Goal: Task Accomplishment & Management: Manage account settings

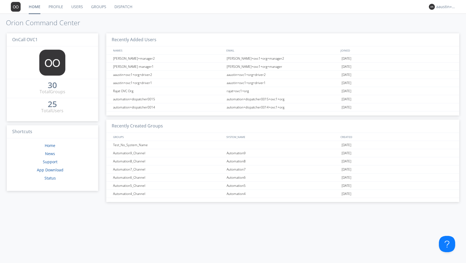
click at [119, 6] on link "Dispatch" at bounding box center [123, 7] width 26 height 14
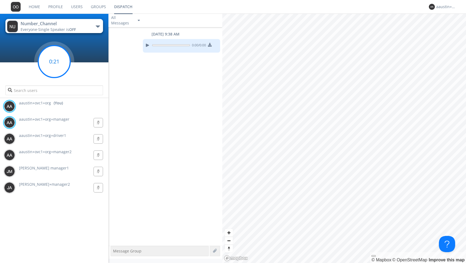
click at [46, 61] on circle at bounding box center [54, 61] width 32 height 32
click at [148, 44] on div at bounding box center [147, 45] width 6 height 6
click at [147, 44] on div at bounding box center [147, 45] width 6 height 6
click at [50, 58] on circle at bounding box center [54, 61] width 32 height 32
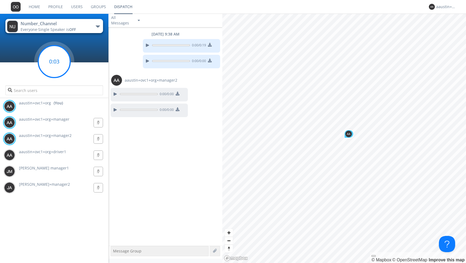
click at [52, 59] on circle at bounding box center [54, 61] width 32 height 32
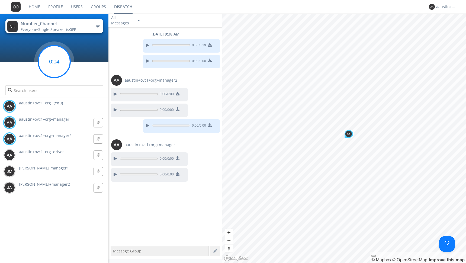
click at [57, 64] on circle at bounding box center [54, 61] width 32 height 32
click at [57, 62] on circle at bounding box center [54, 61] width 32 height 32
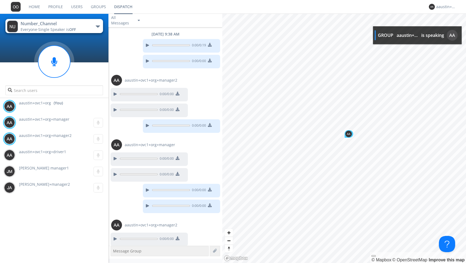
scroll to position [3, 0]
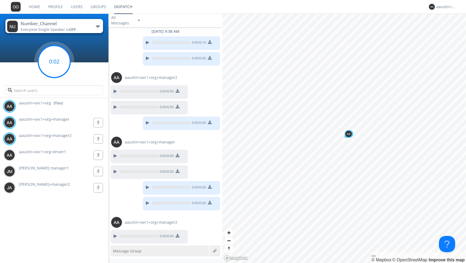
click at [58, 57] on circle at bounding box center [54, 61] width 32 height 32
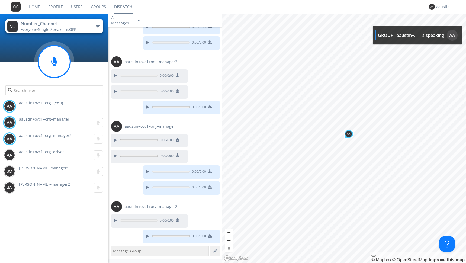
scroll to position [51, 0]
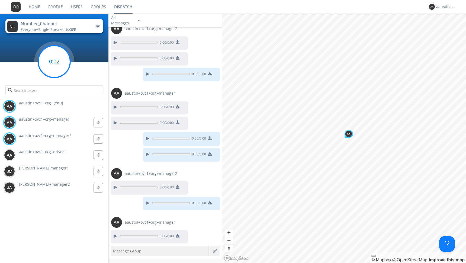
click at [49, 60] on circle at bounding box center [54, 61] width 32 height 32
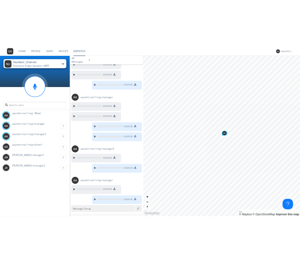
scroll to position [67, 0]
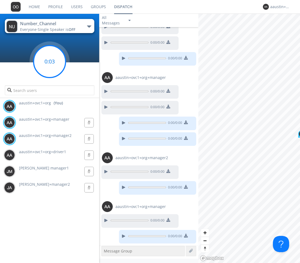
click at [50, 58] on g at bounding box center [50, 61] width 32 height 32
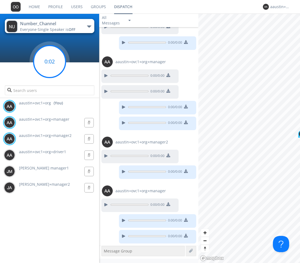
click at [52, 62] on g at bounding box center [50, 61] width 32 height 32
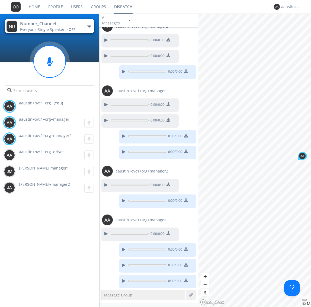
scroll to position [55, 0]
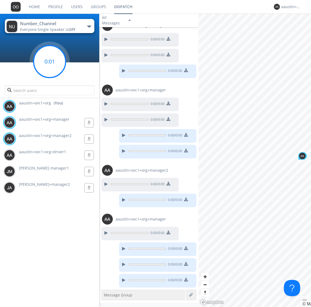
click at [52, 65] on circle at bounding box center [50, 61] width 32 height 32
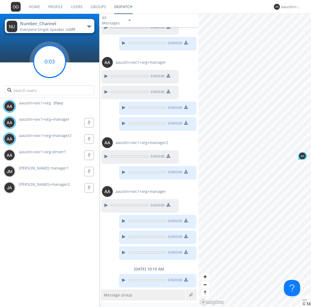
click at [52, 65] on circle at bounding box center [50, 61] width 32 height 32
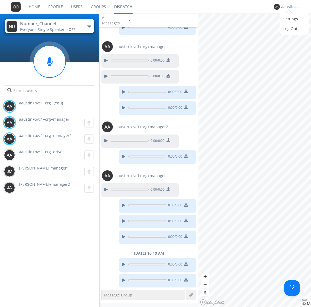
click at [288, 6] on div "aaustin+ovc1+org" at bounding box center [291, 6] width 20 height 5
click at [288, 28] on div "Log Out" at bounding box center [294, 29] width 28 height 10
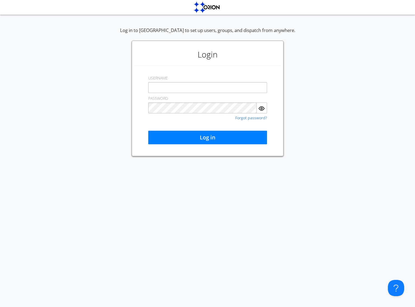
click at [192, 85] on input "text" at bounding box center [207, 87] width 119 height 11
type input "[EMAIL_ADDRESS][DOMAIN_NAME]"
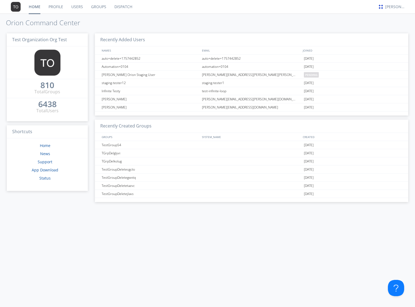
click at [121, 6] on link "Dispatch" at bounding box center [123, 7] width 26 height 14
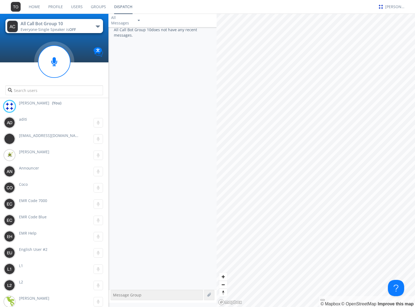
click at [96, 27] on div "button" at bounding box center [98, 26] width 4 height 2
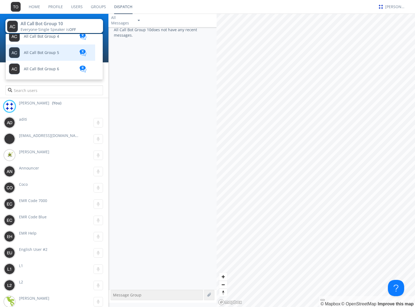
scroll to position [412, 0]
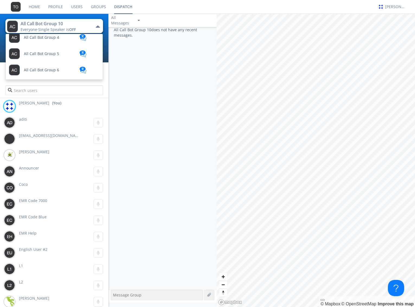
click at [101, 7] on link "Groups" at bounding box center [98, 7] width 23 height 14
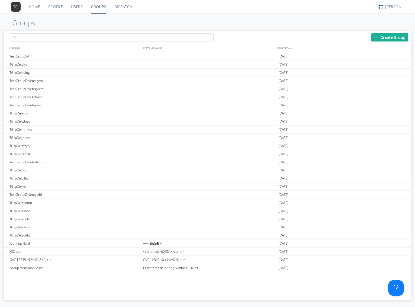
click at [115, 38] on input "text" at bounding box center [111, 37] width 203 height 8
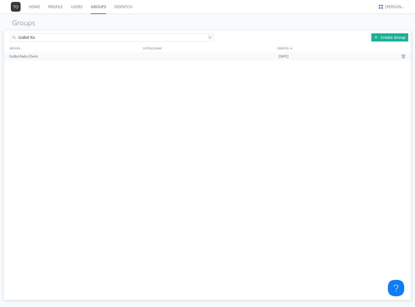
type input "GoBot Ra"
click at [33, 56] on div "GoBot Radio Check" at bounding box center [75, 56] width 134 height 8
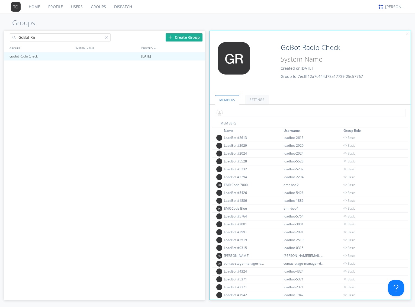
click at [268, 112] on input "text" at bounding box center [309, 113] width 191 height 8
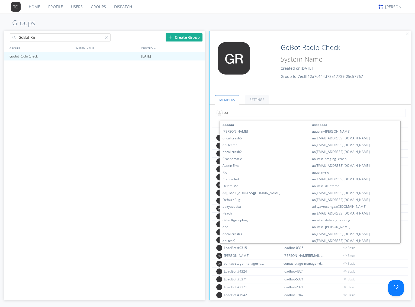
type input "a"
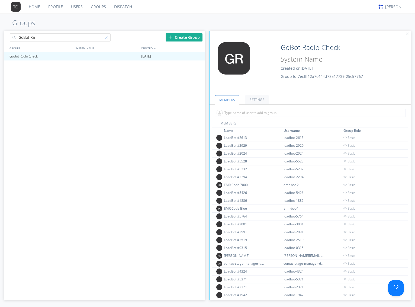
click at [107, 37] on div at bounding box center [107, 38] width 5 height 5
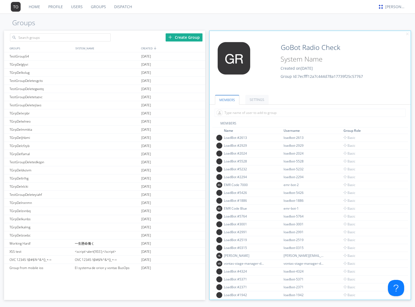
click at [120, 8] on link "Dispatch" at bounding box center [123, 7] width 26 height 14
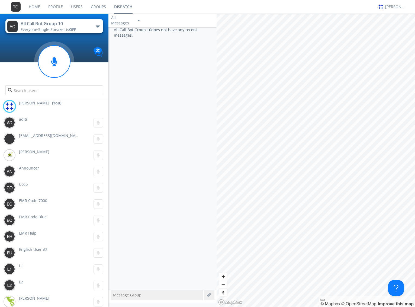
click at [93, 27] on button "All Call Bot Group 10 Everyone · Single Speaker is OFF" at bounding box center [53, 26] width 97 height 14
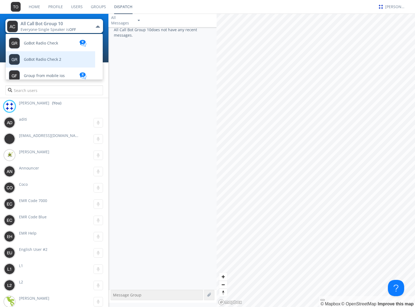
scroll to position [812, 0]
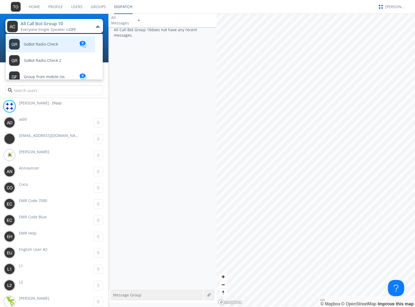
click at [68, 47] on link "GoBot Radio Check" at bounding box center [46, 44] width 81 height 16
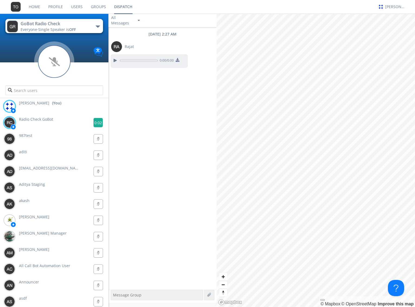
click at [95, 123] on g at bounding box center [97, 122] width 9 height 9
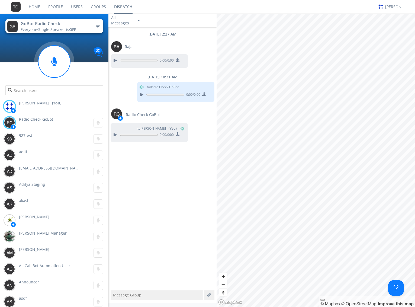
click at [79, 6] on link "Users" at bounding box center [77, 7] width 20 height 14
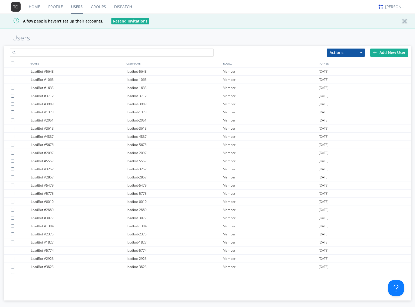
click at [64, 49] on input "text" at bounding box center [111, 52] width 203 height 8
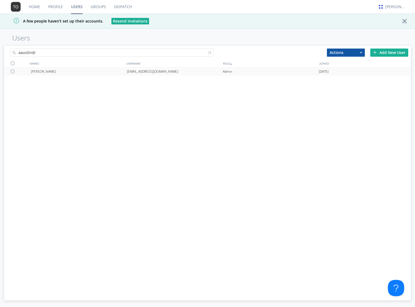
type input "aaustin@"
click at [133, 74] on div "[EMAIL_ADDRESS][DOMAIN_NAME]" at bounding box center [175, 71] width 96 height 8
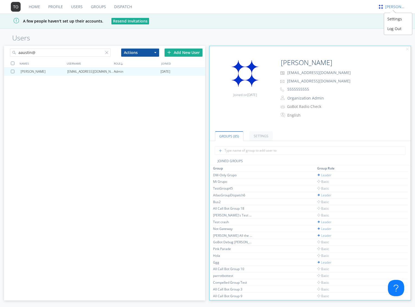
click at [387, 6] on div "[PERSON_NAME]" at bounding box center [395, 6] width 20 height 5
click at [388, 28] on div "Log Out" at bounding box center [398, 29] width 28 height 10
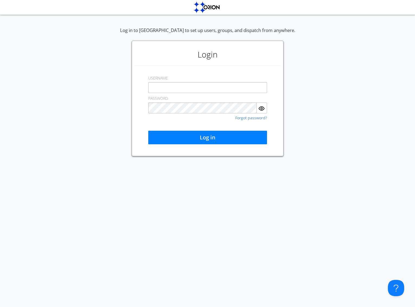
click at [163, 84] on input "text" at bounding box center [207, 87] width 119 height 11
type input "[EMAIL_ADDRESS][DOMAIN_NAME]"
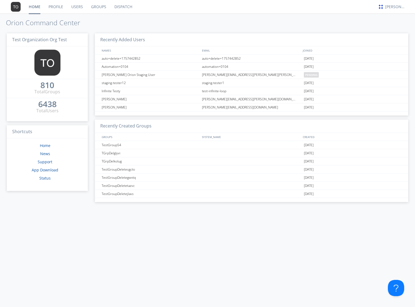
click at [120, 7] on link "Dispatch" at bounding box center [123, 7] width 26 height 14
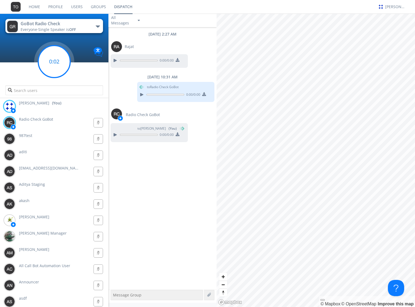
click at [57, 64] on circle at bounding box center [54, 61] width 32 height 32
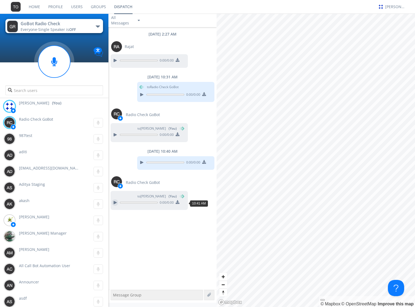
click at [116, 200] on div at bounding box center [115, 202] width 6 height 6
click at [53, 62] on g at bounding box center [54, 61] width 32 height 32
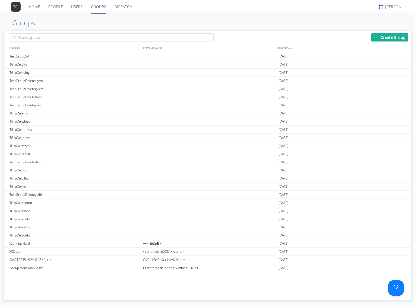
click at [76, 7] on link "Users" at bounding box center [77, 7] width 20 height 14
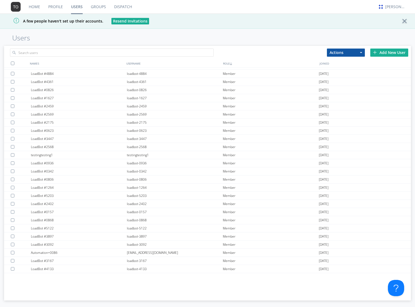
scroll to position [210, 0]
click at [41, 53] on input "text" at bounding box center [111, 52] width 203 height 8
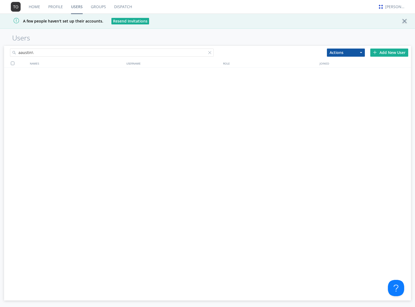
type input "aaustin"
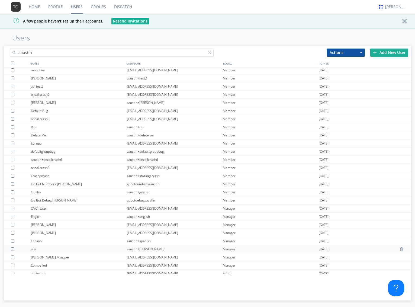
scroll to position [95, 0]
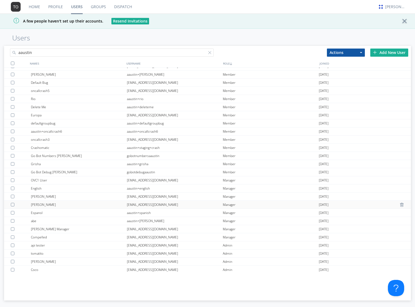
click at [152, 204] on div "[EMAIL_ADDRESS][DOMAIN_NAME]" at bounding box center [175, 204] width 96 height 8
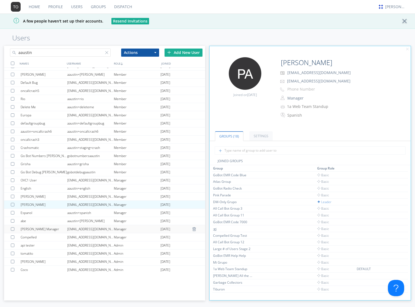
click at [105, 228] on div "[EMAIL_ADDRESS][DOMAIN_NAME]" at bounding box center [90, 229] width 47 height 8
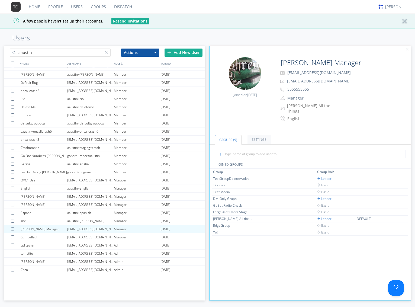
click at [122, 6] on link "Dispatch" at bounding box center [123, 7] width 26 height 14
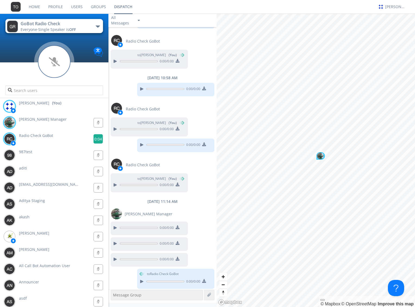
scroll to position [210, 0]
click at [96, 138] on g at bounding box center [97, 138] width 9 height 9
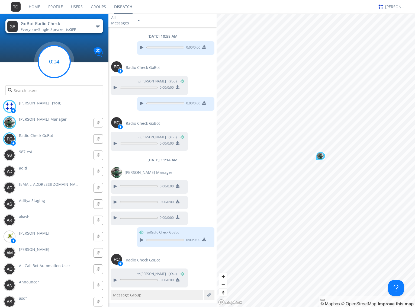
scroll to position [266, 0]
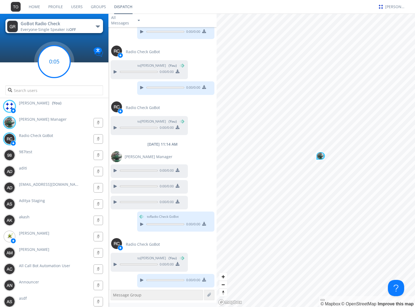
click at [51, 63] on circle at bounding box center [54, 61] width 32 height 32
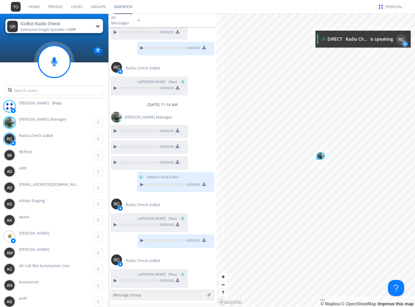
scroll to position [306, 0]
